Goal: Information Seeking & Learning: Learn about a topic

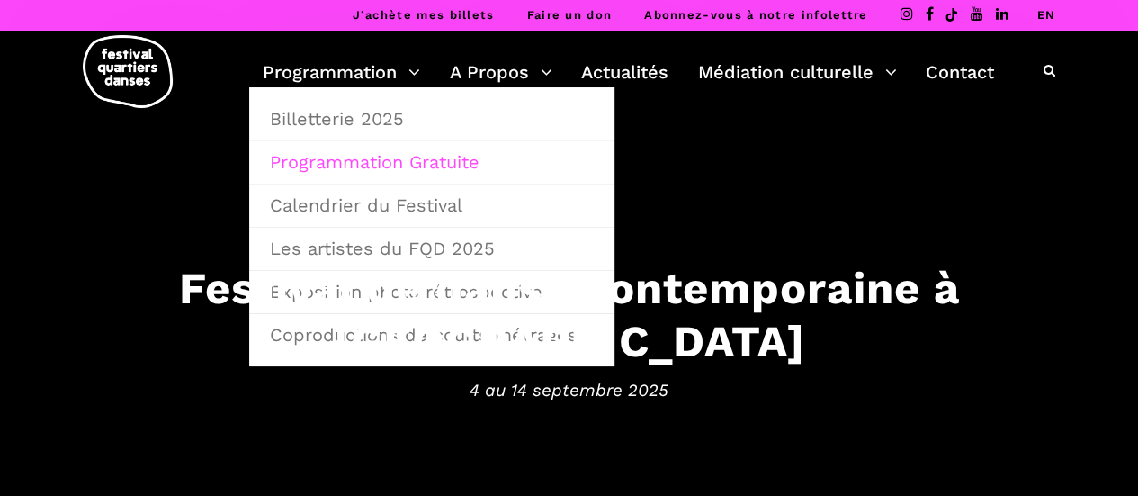
click at [410, 163] on link "Programmation Gratuite" at bounding box center [431, 161] width 345 height 41
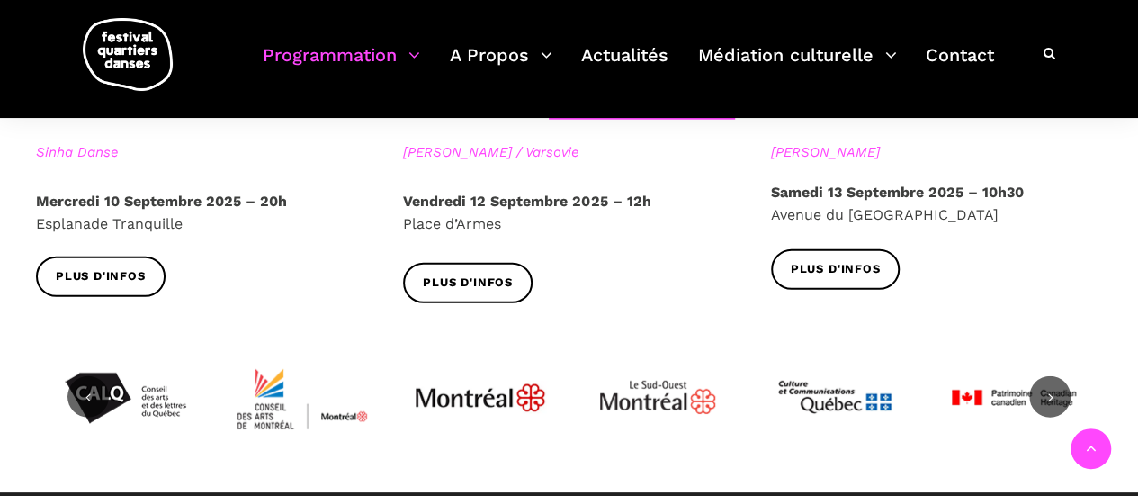
scroll to position [2159, 0]
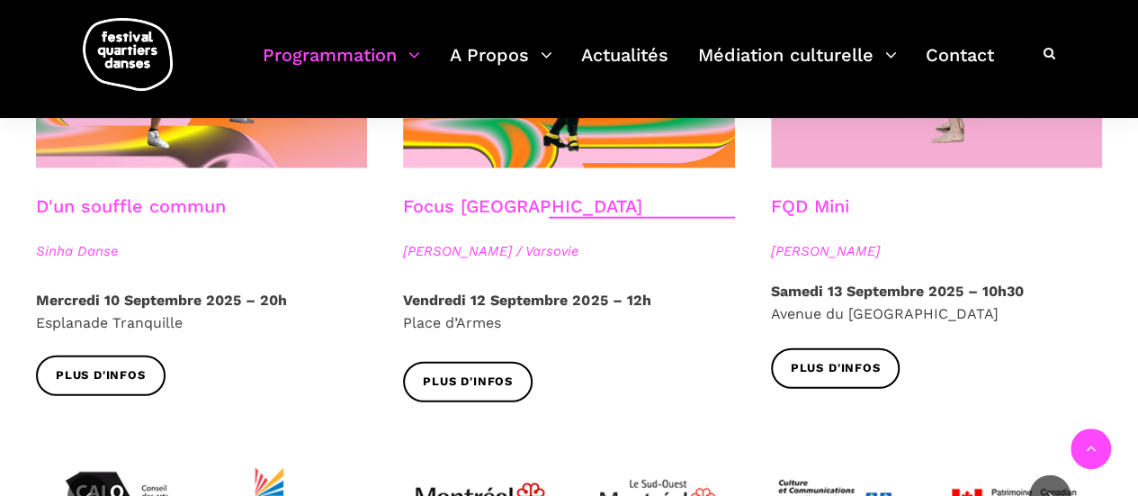
click at [1043, 488] on icon at bounding box center [1050, 496] width 16 height 16
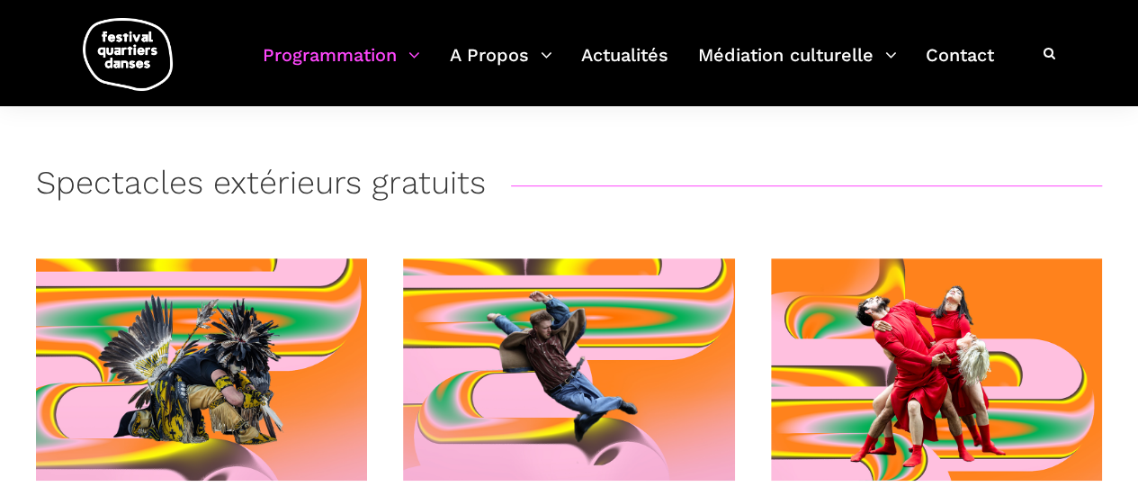
scroll to position [0, 0]
